Goal: Task Accomplishment & Management: Use online tool/utility

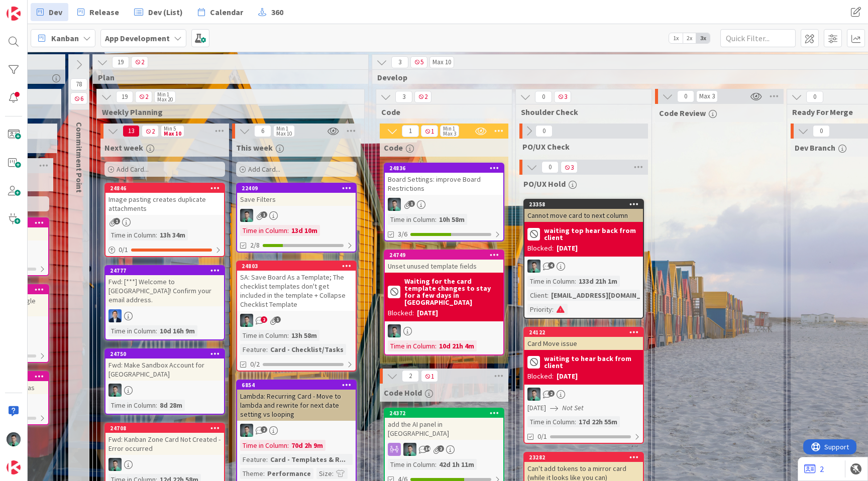
scroll to position [0, 1009]
click at [7, 469] on img at bounding box center [14, 468] width 14 height 14
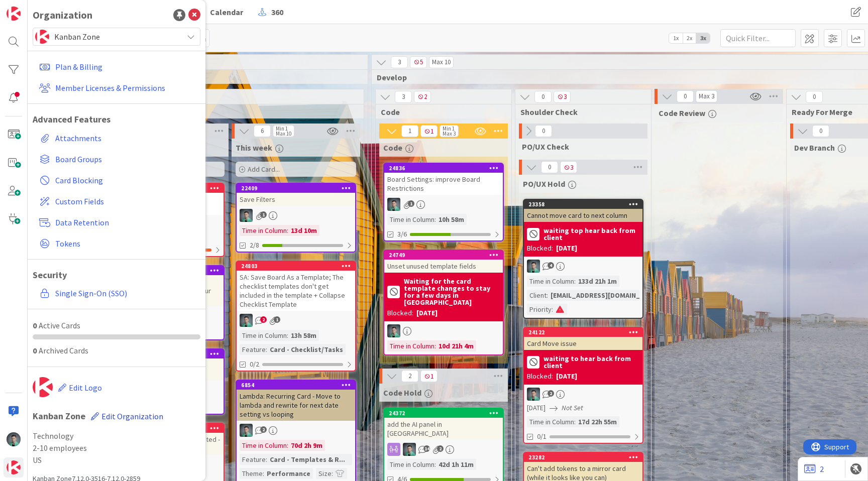
scroll to position [11, 0]
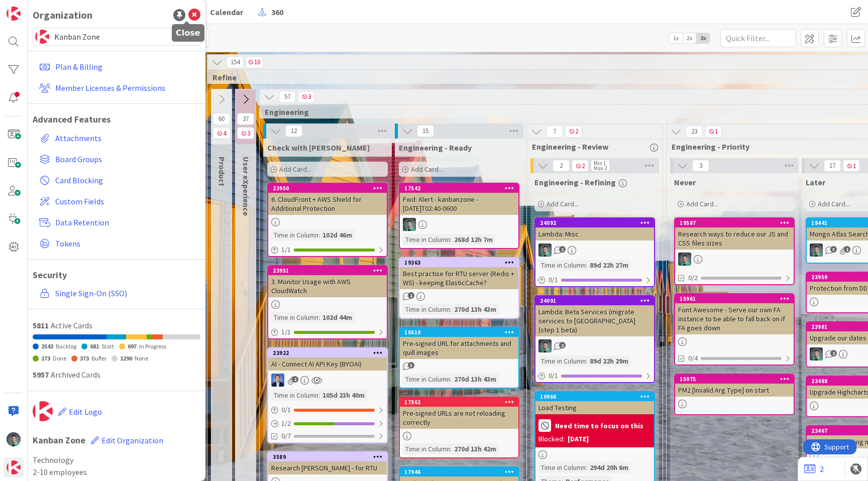
click at [188, 13] on icon at bounding box center [194, 15] width 12 height 12
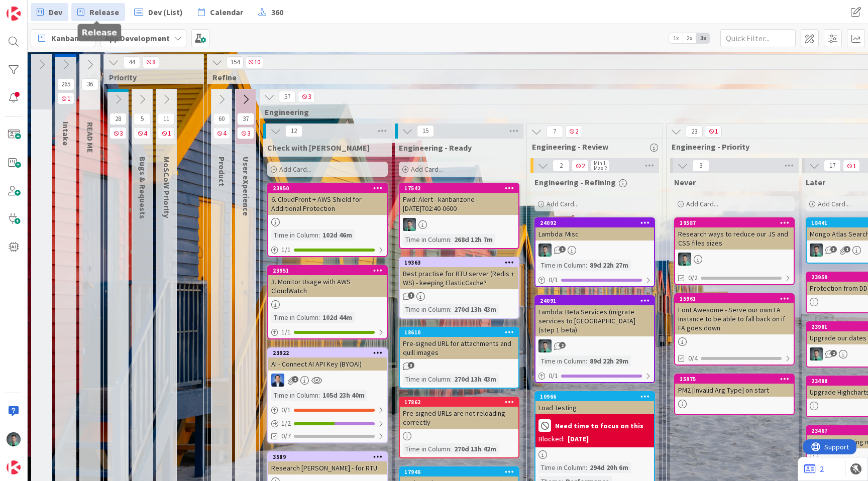
click at [110, 7] on span "Release" at bounding box center [104, 12] width 30 height 12
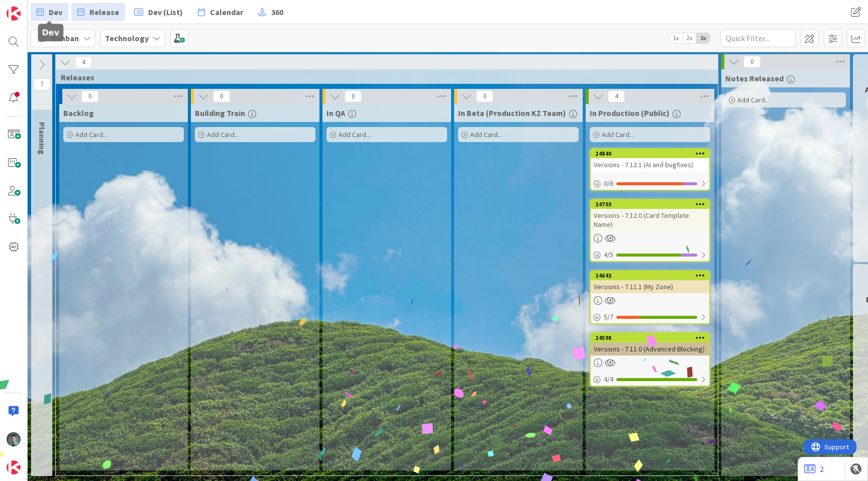
click at [52, 10] on span "Dev" at bounding box center [56, 12] width 14 height 12
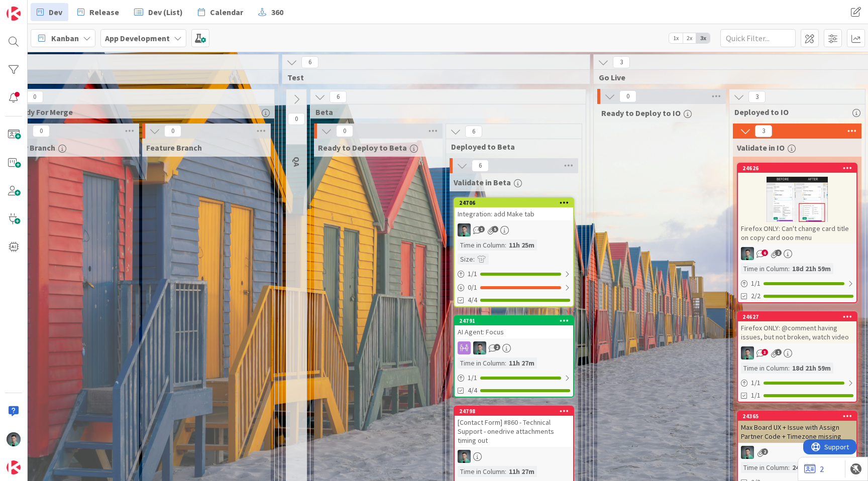
scroll to position [0, 1987]
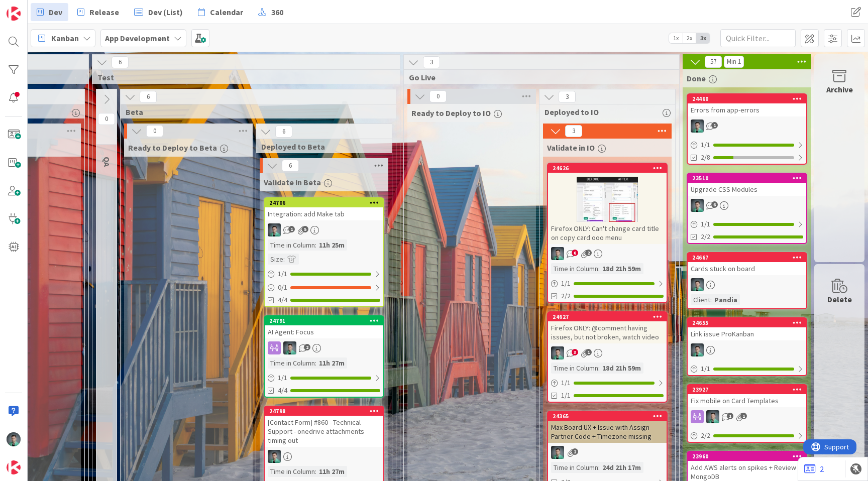
click at [372, 168] on icon at bounding box center [378, 165] width 13 height 15
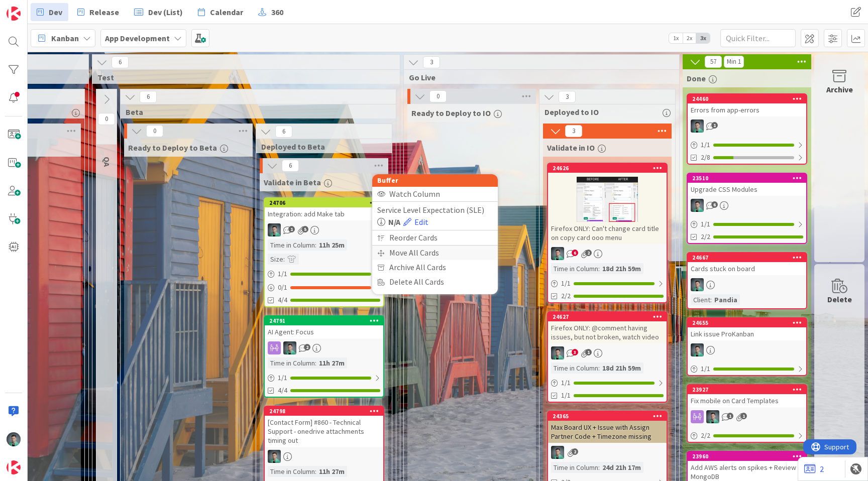
click at [400, 255] on div "Move All Cards" at bounding box center [435, 253] width 126 height 15
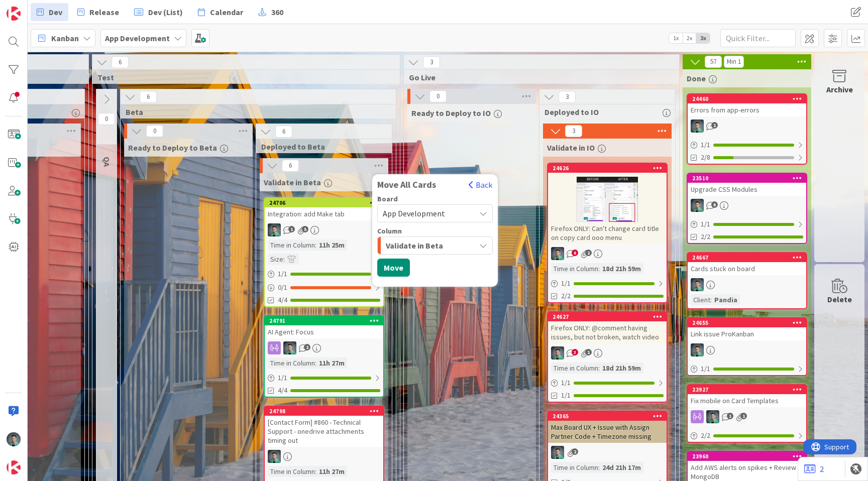
click at [422, 246] on span "Validate in Beta" at bounding box center [414, 245] width 57 height 13
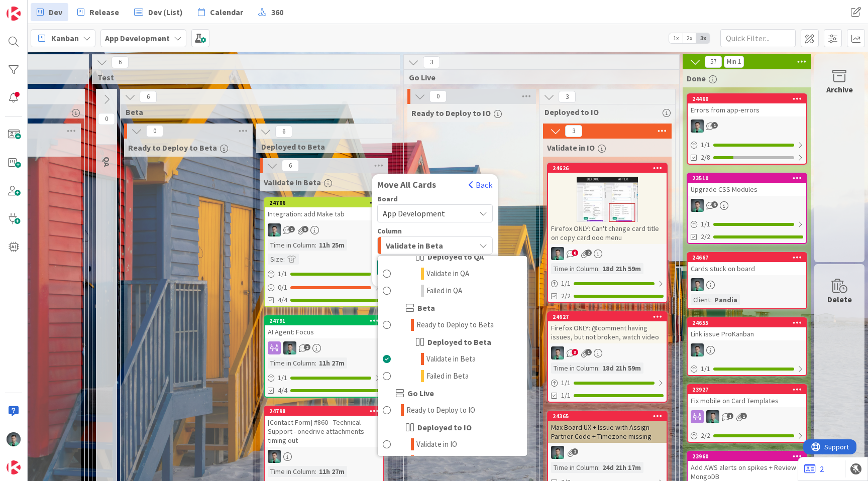
scroll to position [1261, 0]
click at [440, 442] on span "Validate in IO" at bounding box center [437, 444] width 41 height 12
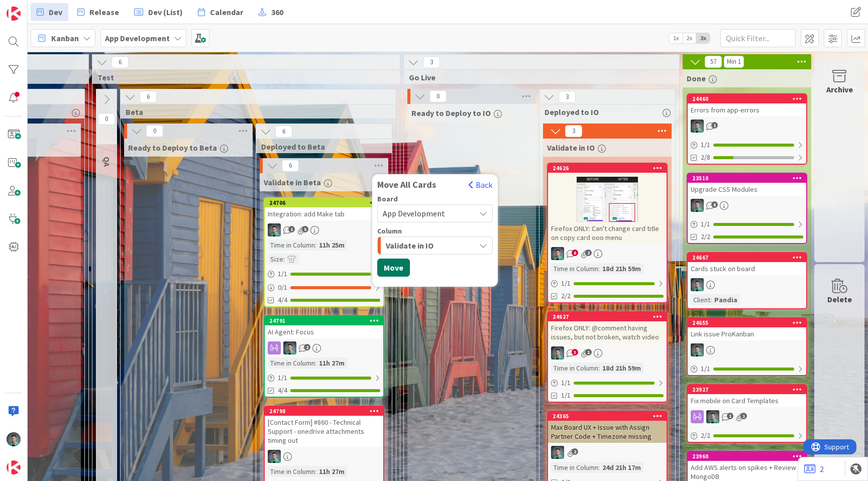
click at [388, 271] on button "Move" at bounding box center [393, 268] width 33 height 18
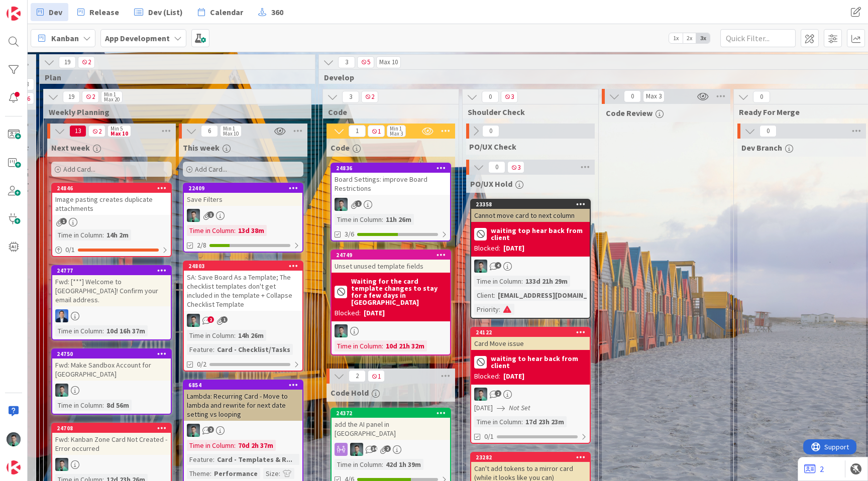
scroll to position [0, 1055]
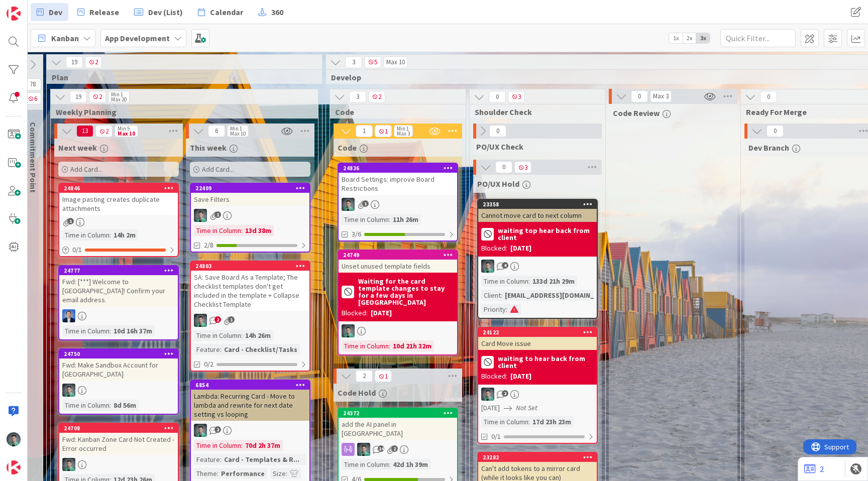
click at [418, 197] on div "24836 Board Settings: improve Board Restrictions 1 Time in Column : 11h 26m 3/6" at bounding box center [398, 202] width 121 height 79
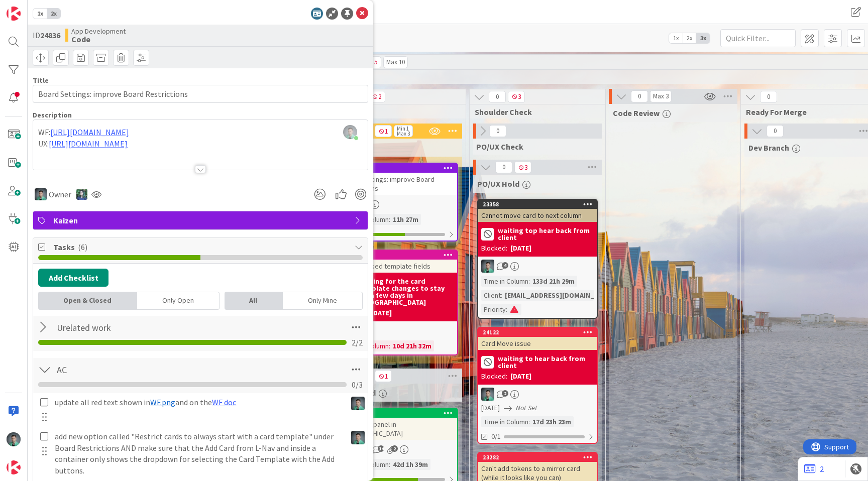
type input "Board Settings: improve Board Restrictions"
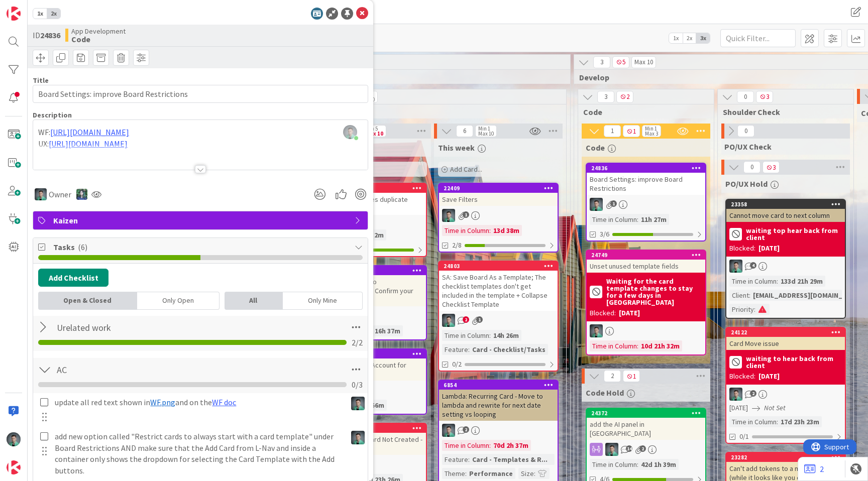
click at [199, 170] on div at bounding box center [200, 169] width 11 height 8
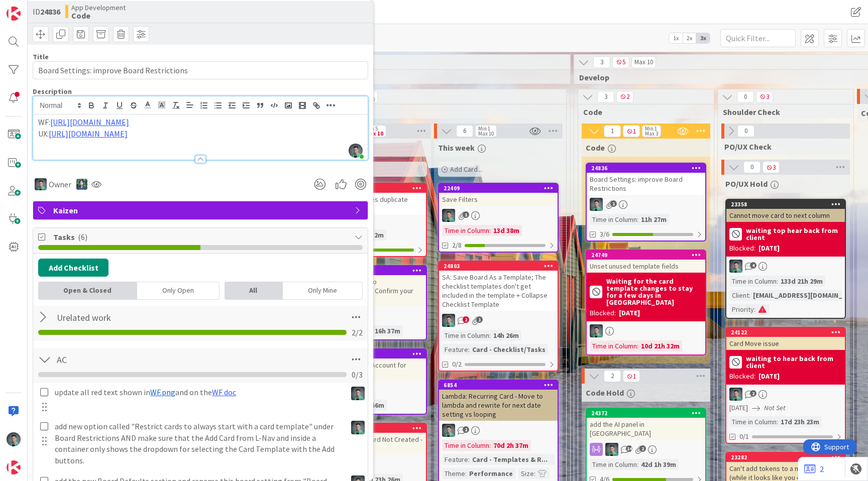
scroll to position [15, 0]
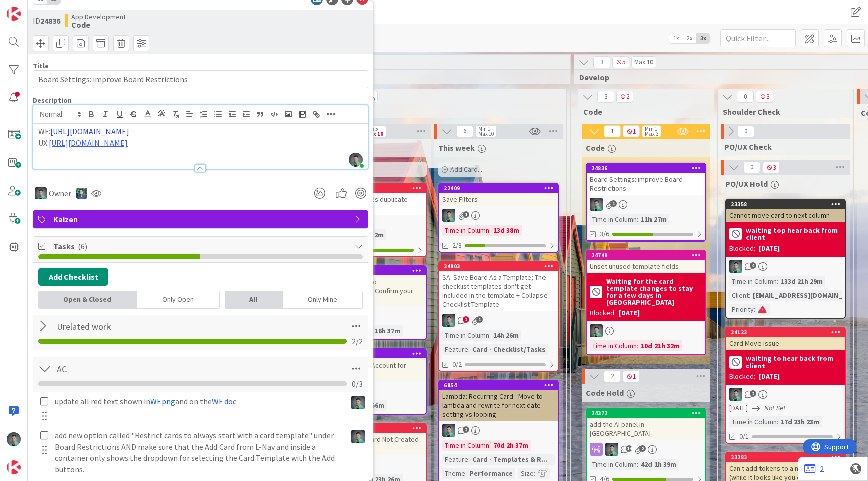
click at [129, 136] on link "https://docs.google.com/presentation/d/1p4CjS0Bsyle_YsQDaRhfHxC2UZEYh_0CTCECyAP…" at bounding box center [89, 131] width 79 height 10
click at [151, 174] on link "https://docs.google.com/presentation/d/1p4CjS0Bsyle_YsQDaRhfHxC2UZEYh_0CTCECyAP…" at bounding box center [169, 173] width 69 height 13
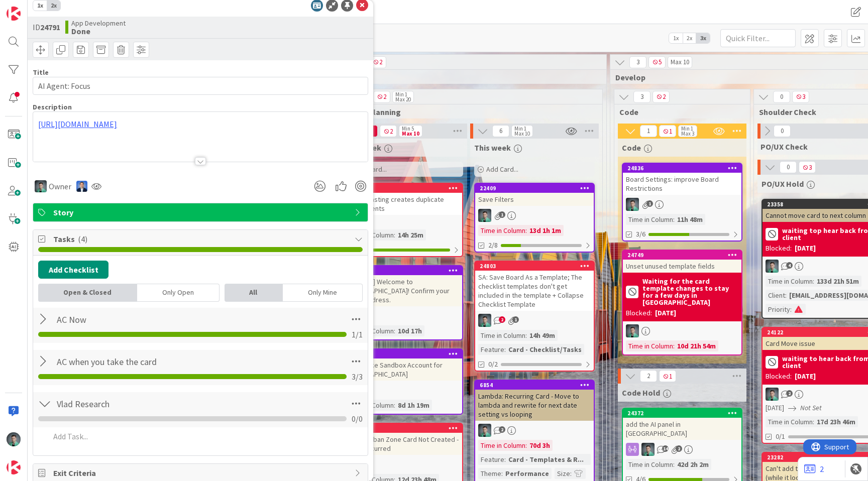
scroll to position [0, 770]
